Goal: Check status: Check status

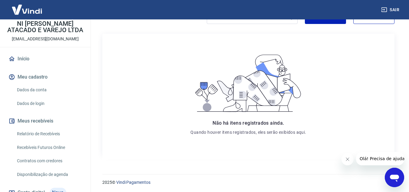
scroll to position [92, 0]
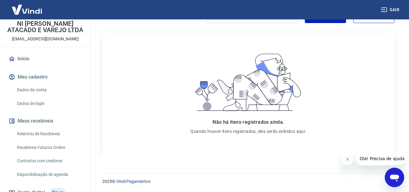
click at [47, 150] on link "Recebíveis Futuros Online" at bounding box center [49, 147] width 69 height 12
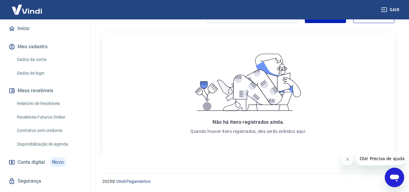
scroll to position [74, 0]
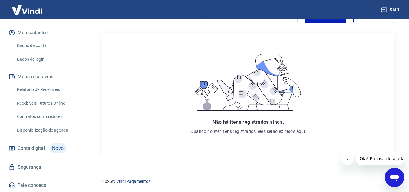
click at [52, 147] on span "Novo" at bounding box center [58, 148] width 17 height 10
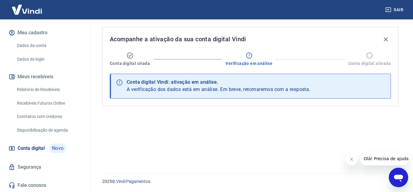
click at [238, 86] on span "A verificação dos dados está em análise. Em breve, retornaremos com a resposta." at bounding box center [219, 89] width 184 height 6
click at [250, 54] on icon at bounding box center [249, 55] width 7 height 7
click at [250, 56] on icon at bounding box center [249, 55] width 7 height 7
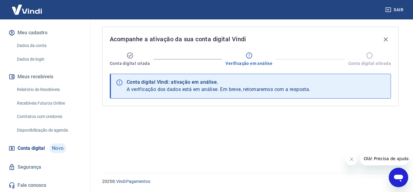
click at [250, 56] on icon at bounding box center [249, 55] width 7 height 7
click at [179, 90] on span "A verificação dos dados está em análise. Em breve, retornaremos com a resposta." at bounding box center [219, 89] width 184 height 6
click at [179, 86] on span "A verificação dos dados está em análise. Em breve, retornaremos com a resposta." at bounding box center [219, 89] width 184 height 6
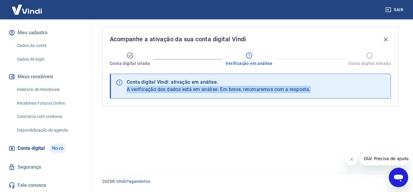
click at [179, 86] on span "A verificação dos dados está em análise. Em breve, retornaremos com a resposta." at bounding box center [219, 89] width 184 height 6
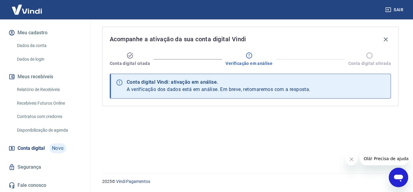
click at [182, 84] on div "Conta digital Vindi: ativação em análise." at bounding box center [219, 81] width 184 height 7
click at [120, 82] on icon at bounding box center [119, 82] width 6 height 6
